Goal: Complete application form

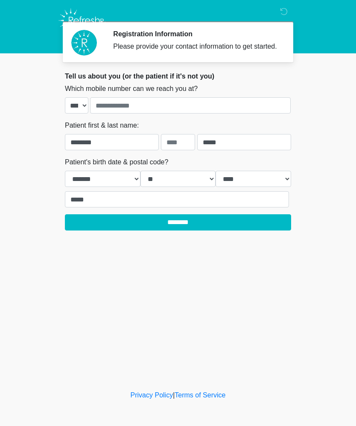
select select "*"
select select "**"
select select "****"
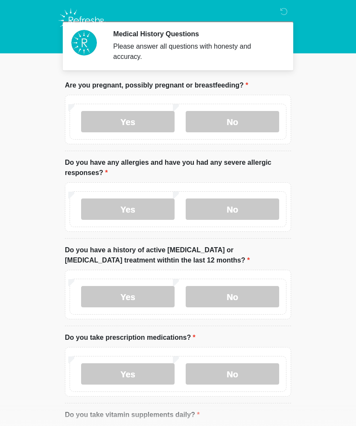
click at [236, 125] on label "No" at bounding box center [232, 121] width 93 height 21
click at [236, 209] on label "No" at bounding box center [232, 209] width 93 height 21
click at [252, 286] on label "No" at bounding box center [232, 296] width 93 height 21
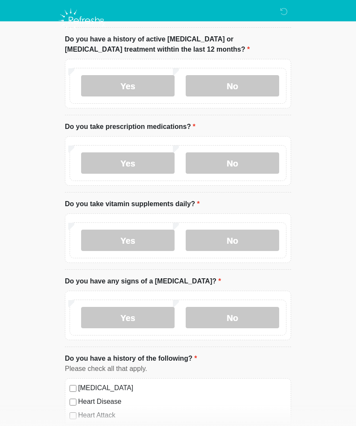
scroll to position [211, 0]
click at [255, 166] on label "No" at bounding box center [232, 162] width 93 height 21
click at [240, 230] on label "No" at bounding box center [232, 239] width 93 height 21
click at [247, 240] on label "No" at bounding box center [232, 239] width 93 height 21
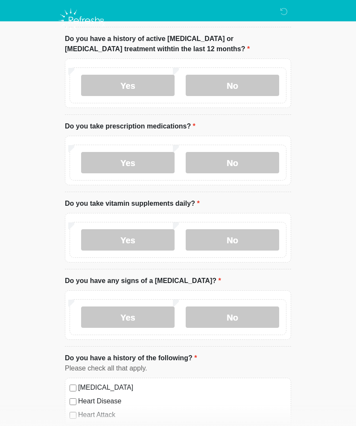
click at [239, 315] on label "No" at bounding box center [232, 317] width 93 height 21
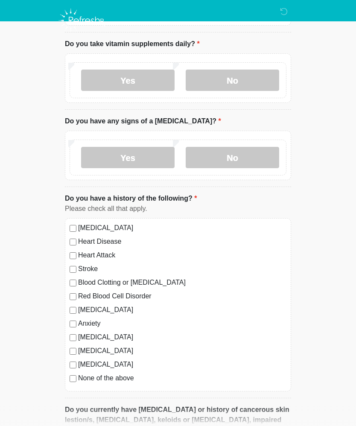
scroll to position [373, 0]
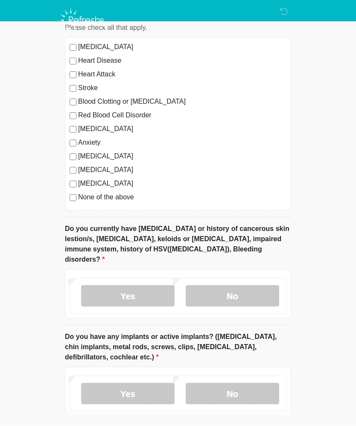
click at [251, 286] on label "No" at bounding box center [232, 296] width 93 height 21
click at [247, 383] on label "No" at bounding box center [232, 393] width 93 height 21
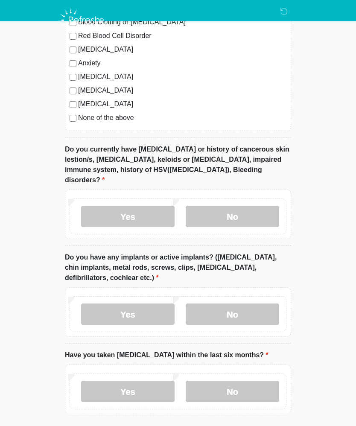
scroll to position [654, 0]
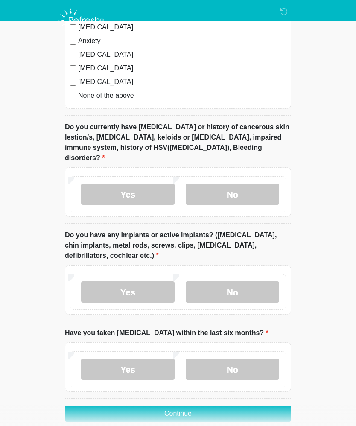
click at [248, 360] on label "No" at bounding box center [232, 369] width 93 height 21
click at [230, 406] on button "Continue" at bounding box center [178, 414] width 226 height 16
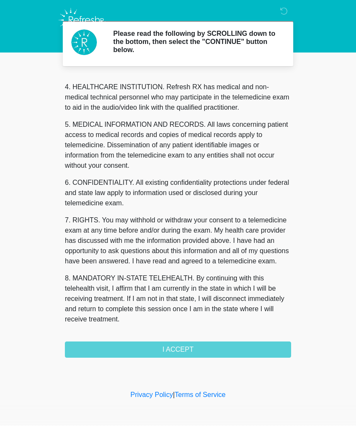
scroll to position [240, 0]
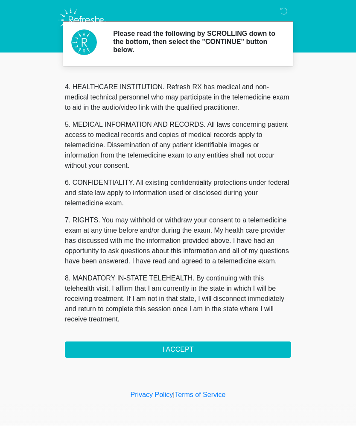
click at [190, 351] on button "I ACCEPT" at bounding box center [178, 350] width 226 height 16
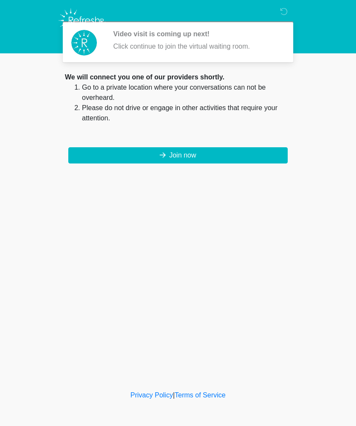
click at [253, 157] on button "Join now" at bounding box center [177, 155] width 219 height 16
